Goal: Find specific page/section

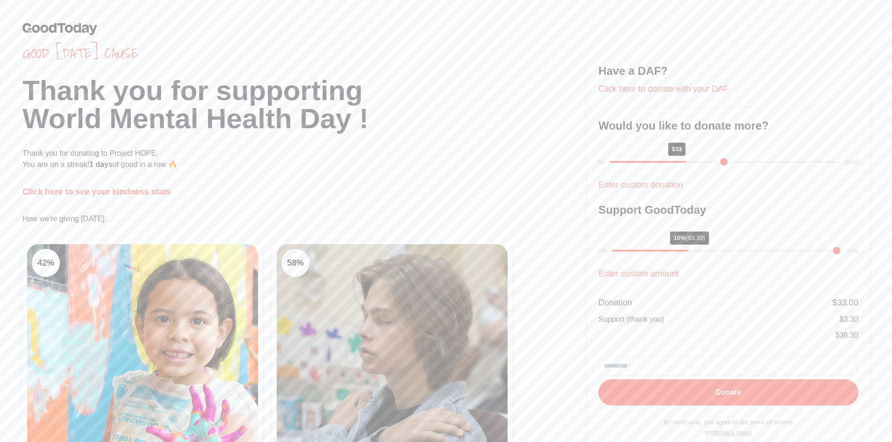
scroll to position [140, 0]
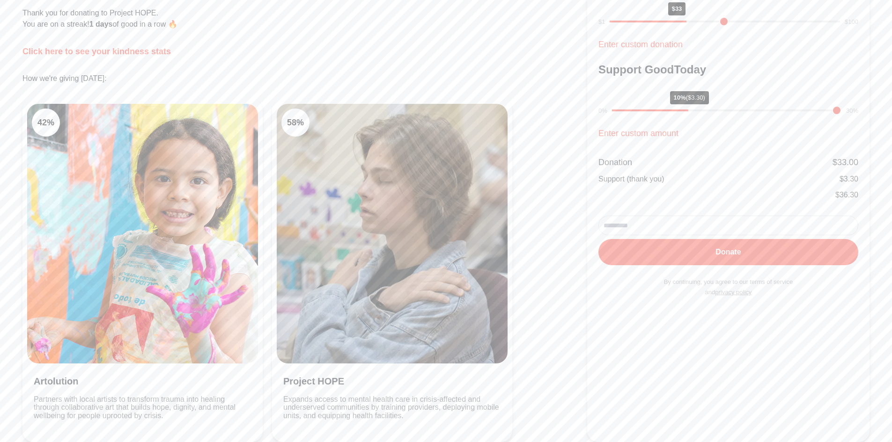
click at [351, 191] on img at bounding box center [392, 234] width 231 height 260
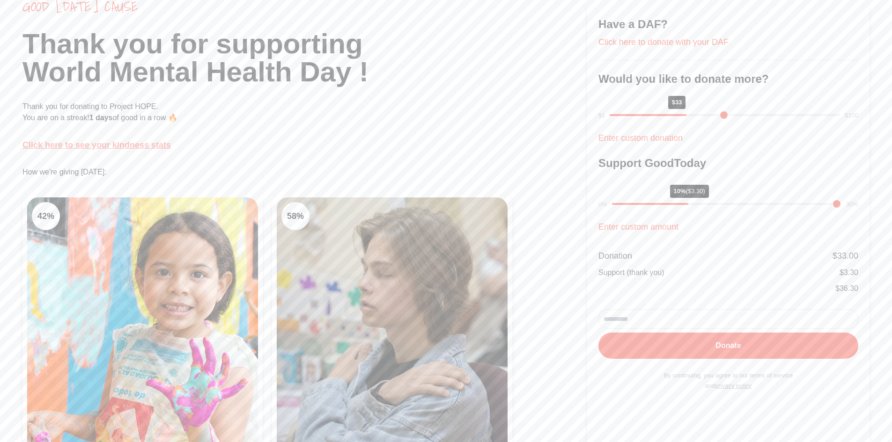
click at [98, 148] on link "Click here to see your kindness stats" at bounding box center [96, 144] width 148 height 9
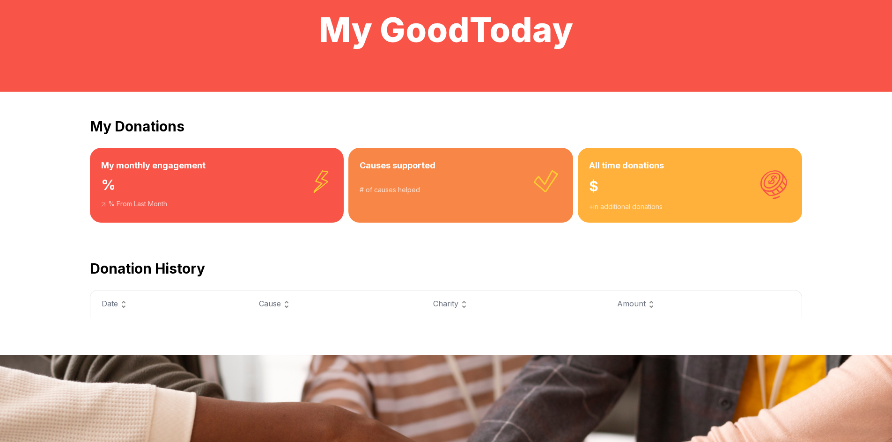
scroll to position [47, 0]
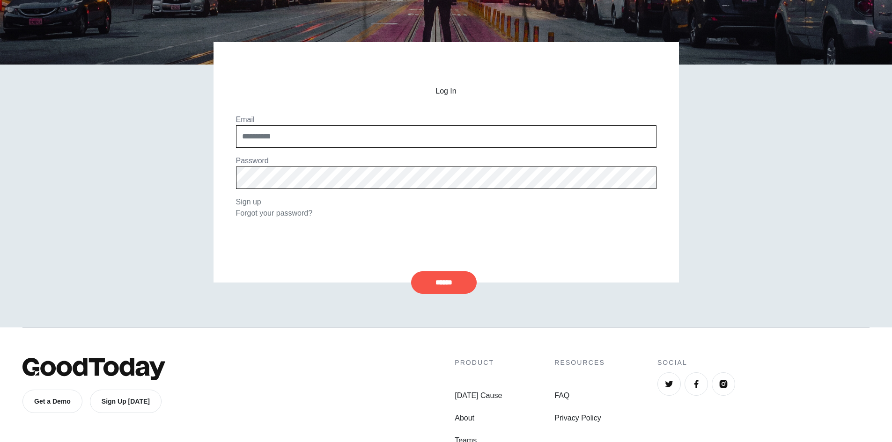
scroll to position [94, 0]
